Goal: Task Accomplishment & Management: Manage account settings

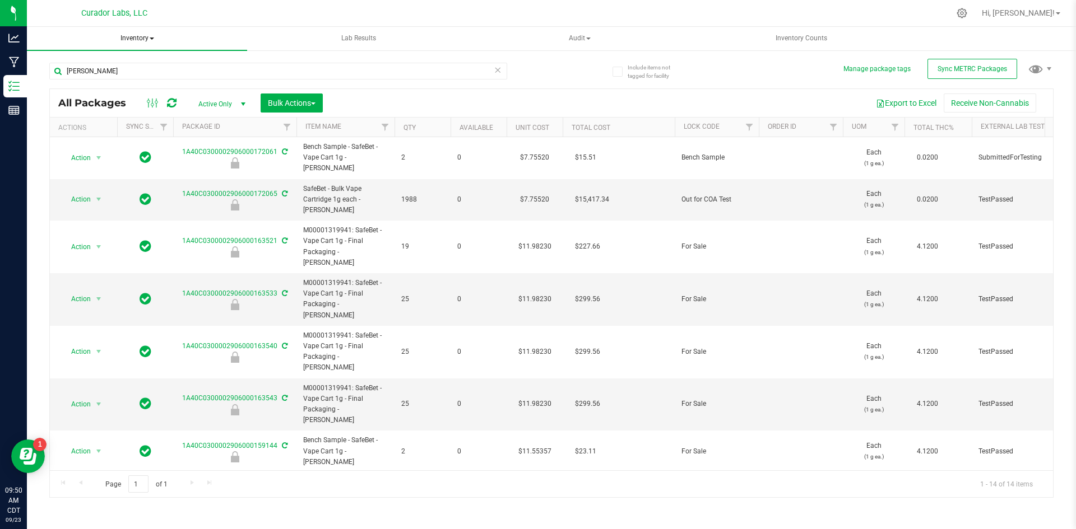
click at [147, 31] on span "Inventory" at bounding box center [137, 39] width 220 height 24
click at [96, 81] on span "All inventory" at bounding box center [80, 81] width 76 height 10
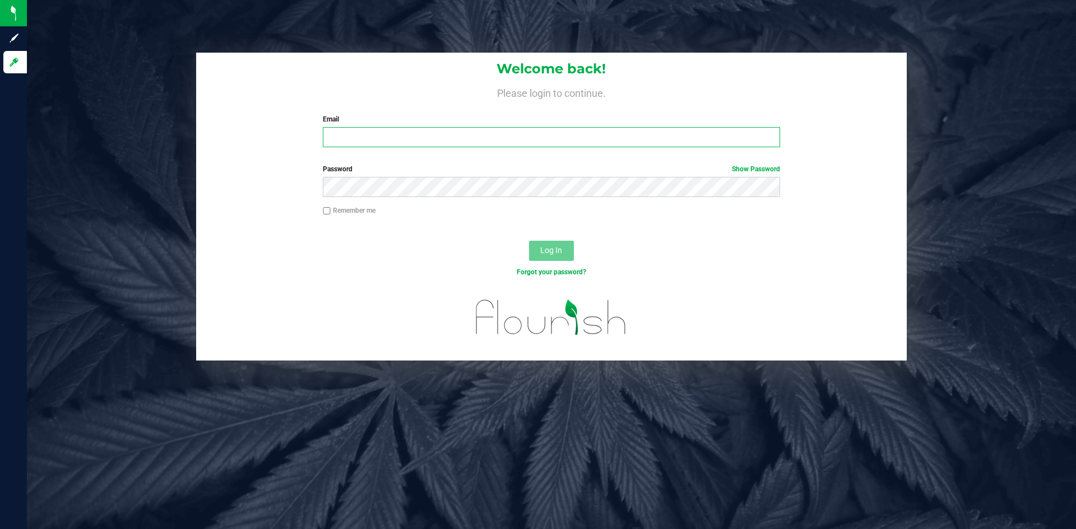
type input "[EMAIL_ADDRESS][DOMAIN_NAME]"
click at [557, 254] on span "Log In" at bounding box center [551, 250] width 22 height 9
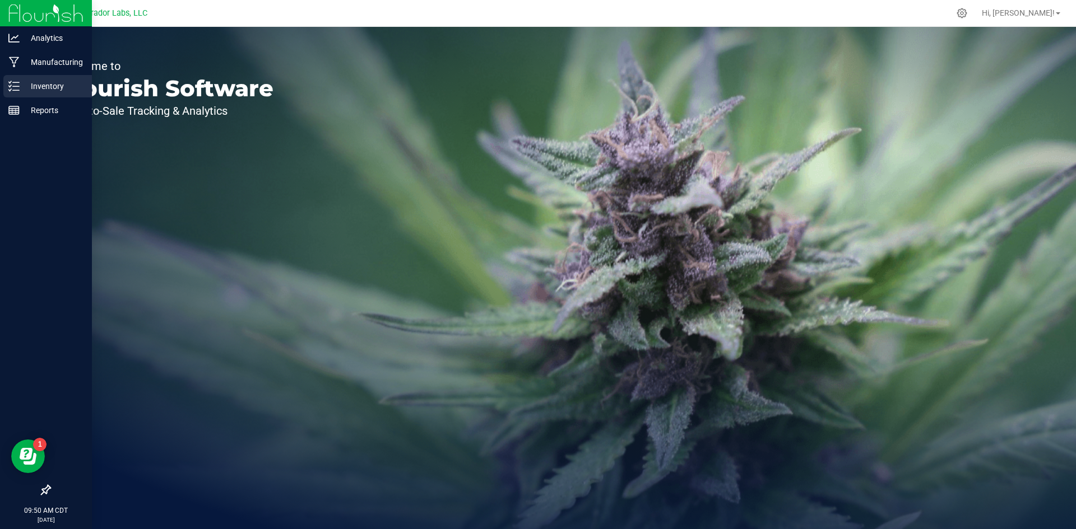
click at [43, 83] on p "Inventory" at bounding box center [53, 86] width 67 height 13
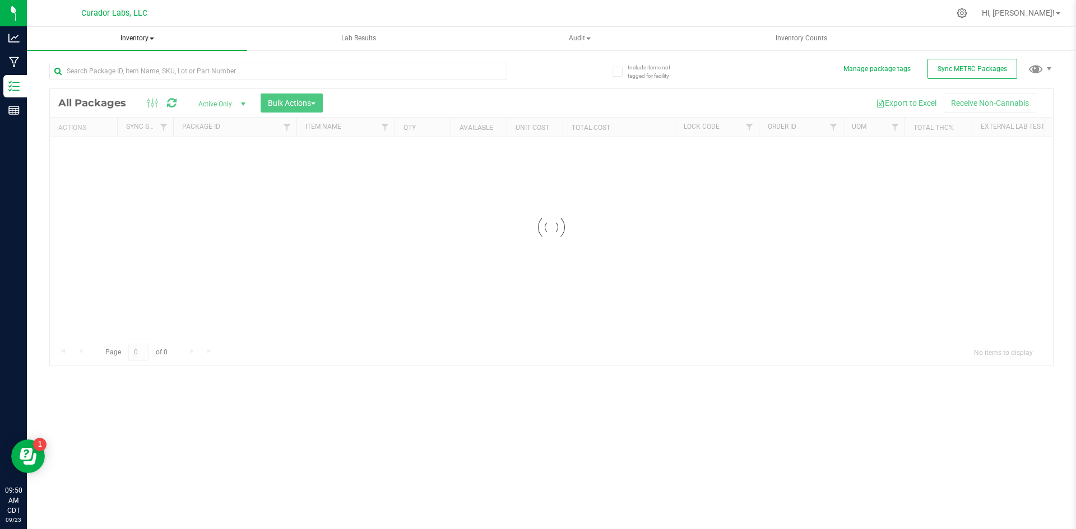
click at [137, 42] on span "Inventory" at bounding box center [137, 39] width 220 height 24
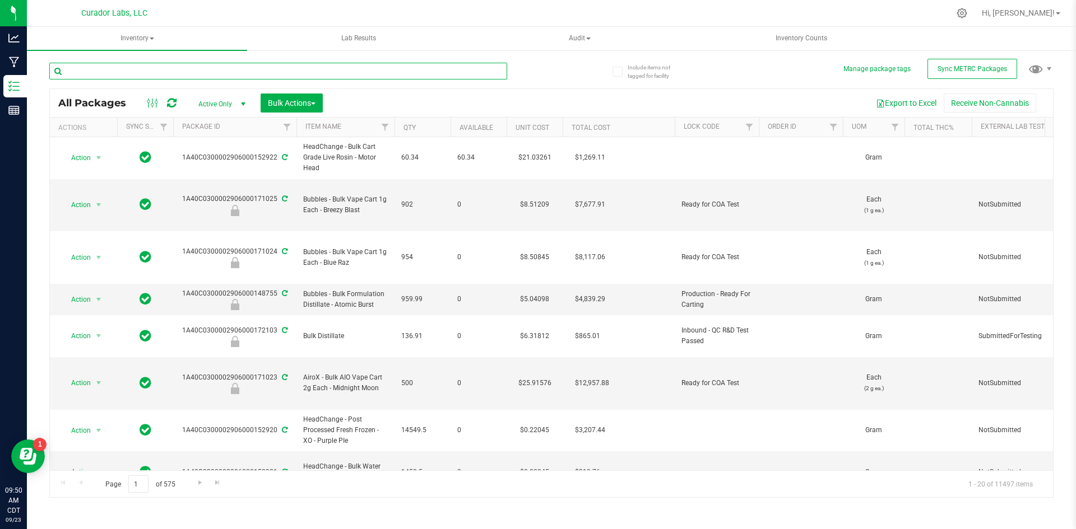
click at [115, 74] on input "text" at bounding box center [278, 71] width 458 height 17
drag, startPoint x: 151, startPoint y: 40, endPoint x: 144, endPoint y: 45, distance: 8.8
click at [151, 39] on span "Inventory" at bounding box center [137, 39] width 220 height 24
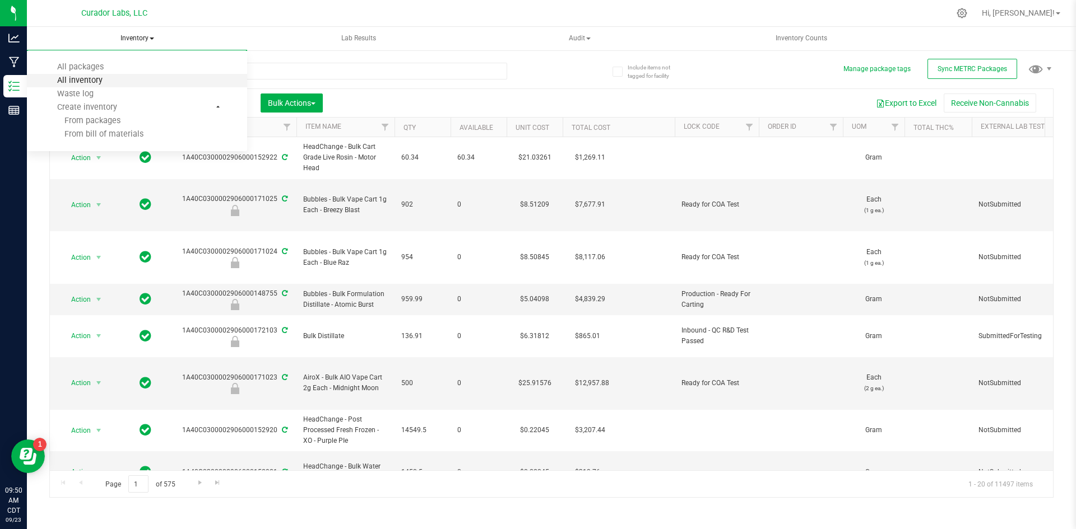
click at [104, 85] on span "All inventory" at bounding box center [80, 81] width 76 height 10
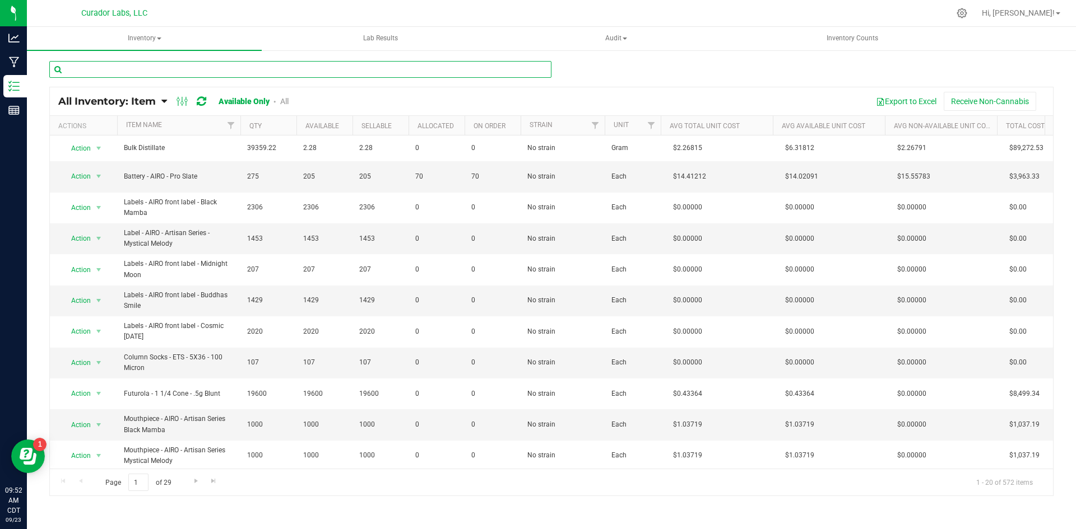
click at [142, 70] on input "text" at bounding box center [300, 69] width 502 height 17
type input "universal"
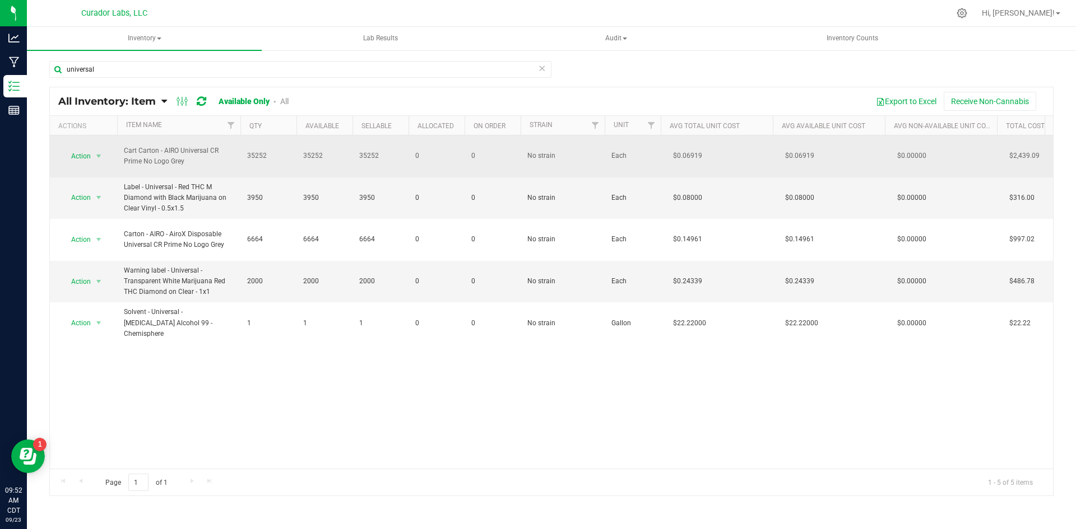
drag, startPoint x: 205, startPoint y: 166, endPoint x: 189, endPoint y: 163, distance: 16.5
click at [190, 162] on span "Cart Carton - AIRO Universal CR Prime No Logo Grey" at bounding box center [179, 156] width 110 height 21
drag, startPoint x: 190, startPoint y: 164, endPoint x: 116, endPoint y: 145, distance: 77.0
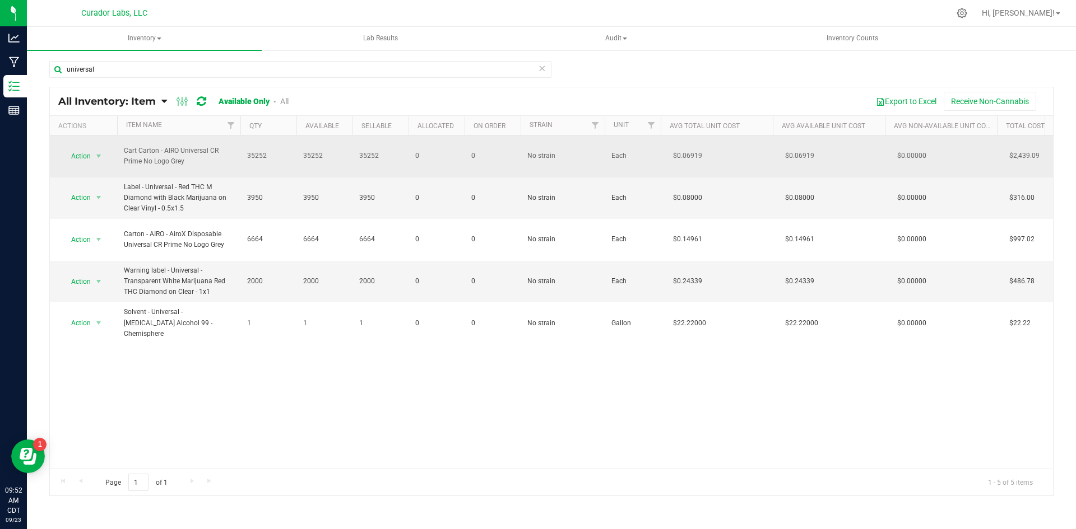
copy tr "Action Adjust qty Edit lots/costs Global inventory Locate inventory Print produ…"
click at [77, 155] on span "Action" at bounding box center [76, 156] width 30 height 16
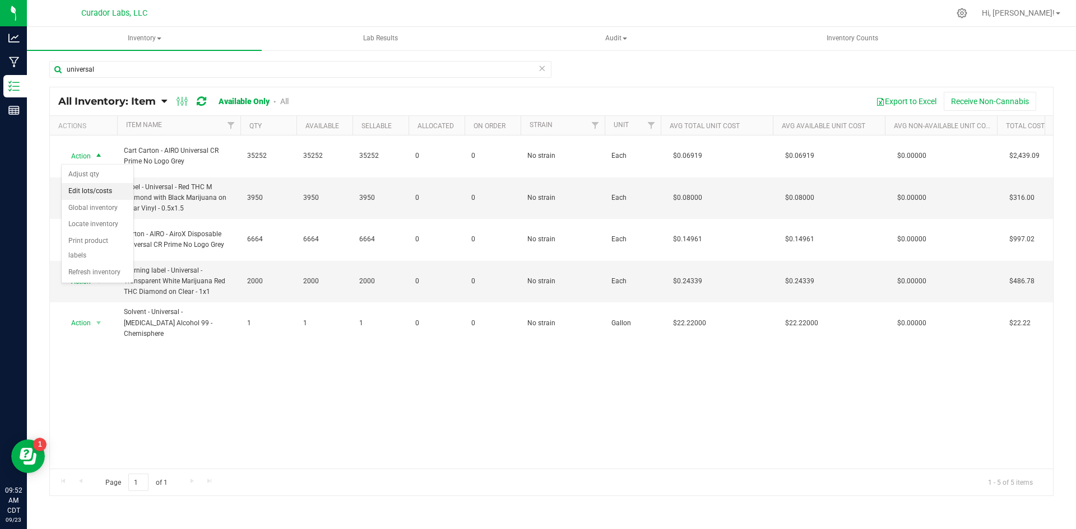
click at [88, 187] on li "Edit lots/costs" at bounding box center [98, 191] width 72 height 17
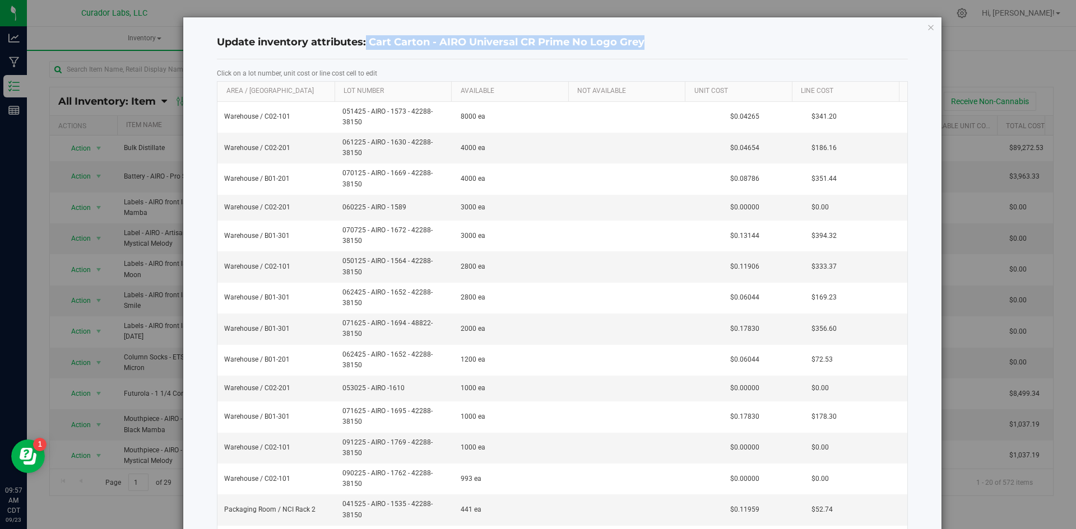
drag, startPoint x: 366, startPoint y: 44, endPoint x: 657, endPoint y: 49, distance: 291.4
click at [659, 49] on h4 "Update inventory attributes: Cart Carton - AIRO Universal CR Prime No Logo Grey" at bounding box center [562, 42] width 691 height 15
copy h4 "Cart Carton - AIRO Universal CR Prime No Logo Grey"
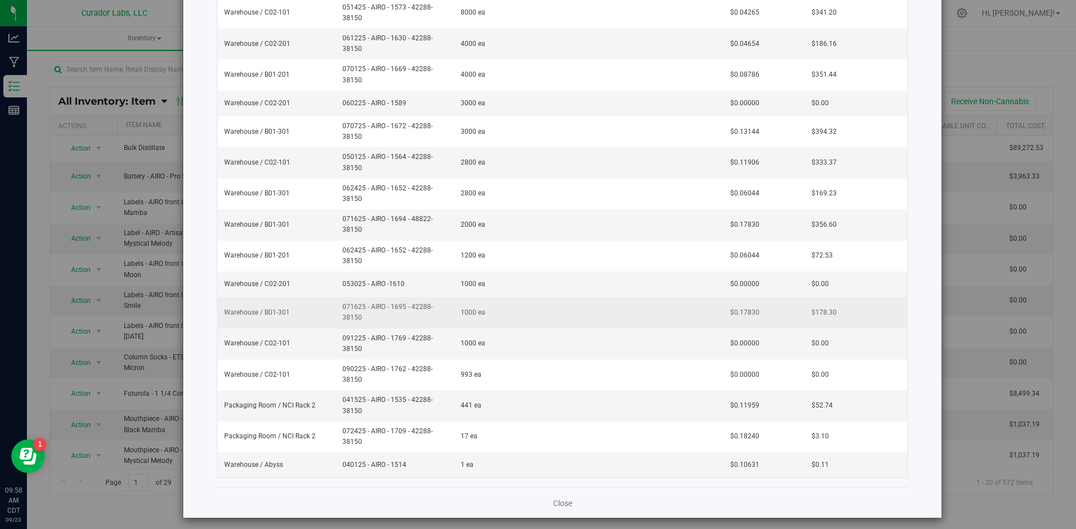
scroll to position [110, 0]
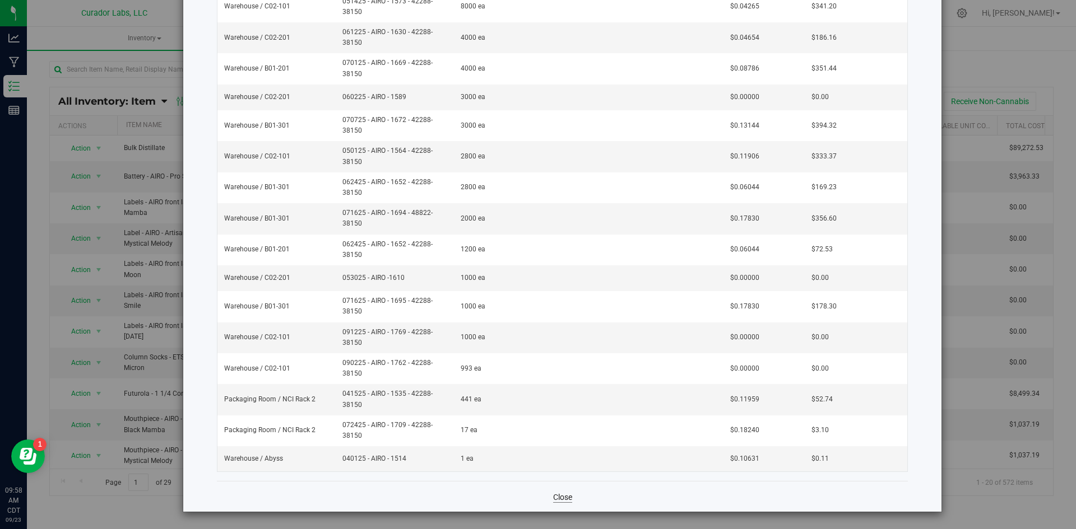
drag, startPoint x: 556, startPoint y: 490, endPoint x: 562, endPoint y: 498, distance: 10.0
click at [560, 496] on div "Close" at bounding box center [562, 496] width 691 height 30
drag, startPoint x: 566, startPoint y: 505, endPoint x: 557, endPoint y: 497, distance: 11.9
click at [565, 504] on div "Close" at bounding box center [562, 496] width 691 height 30
drag, startPoint x: 554, startPoint y: 492, endPoint x: 513, endPoint y: 457, distance: 53.6
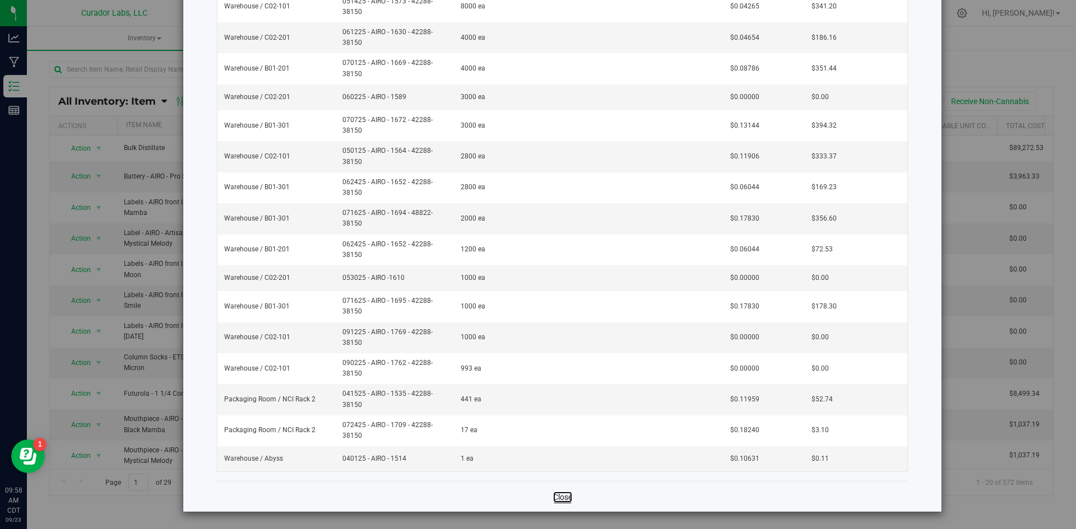
click at [553, 492] on link "Close" at bounding box center [562, 497] width 19 height 11
